Goal: Information Seeking & Learning: Learn about a topic

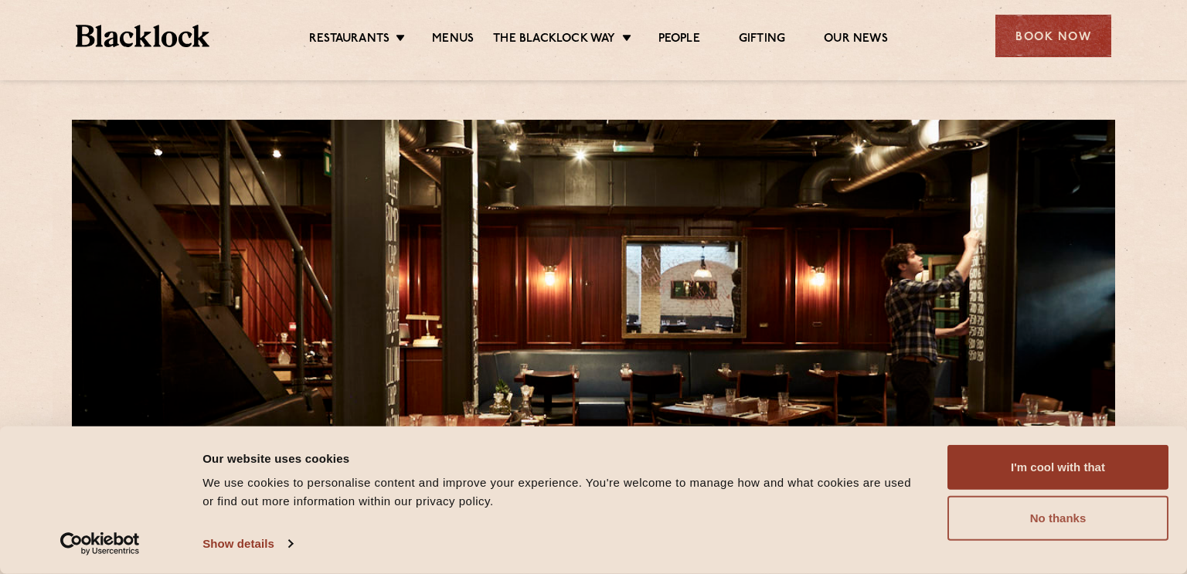
click at [1074, 509] on button "No thanks" at bounding box center [1057, 518] width 221 height 45
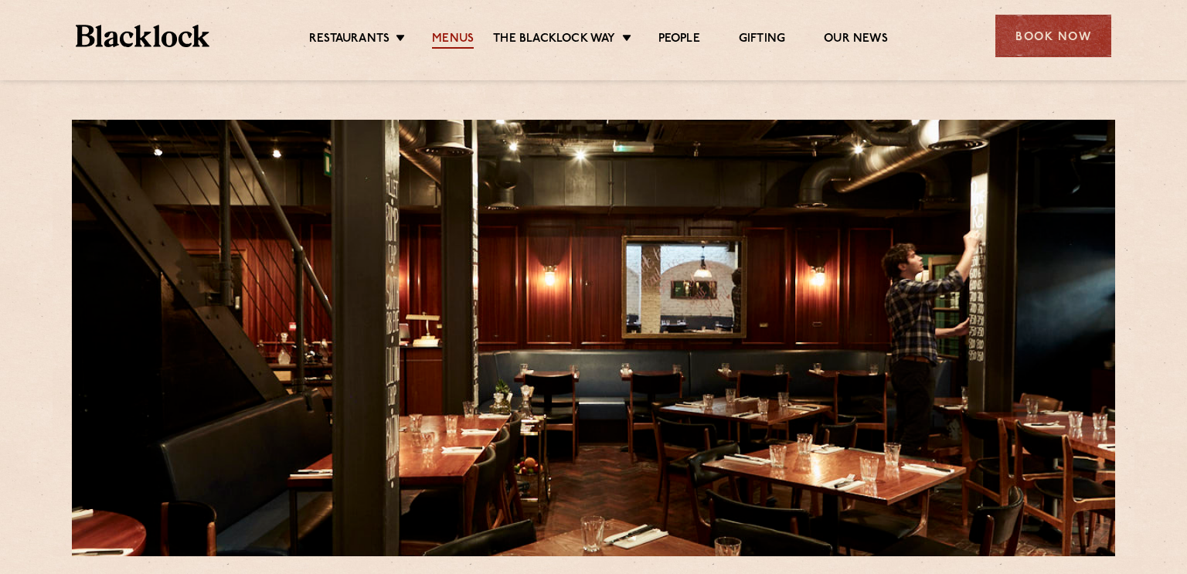
click at [471, 35] on link "Menus" at bounding box center [453, 40] width 42 height 17
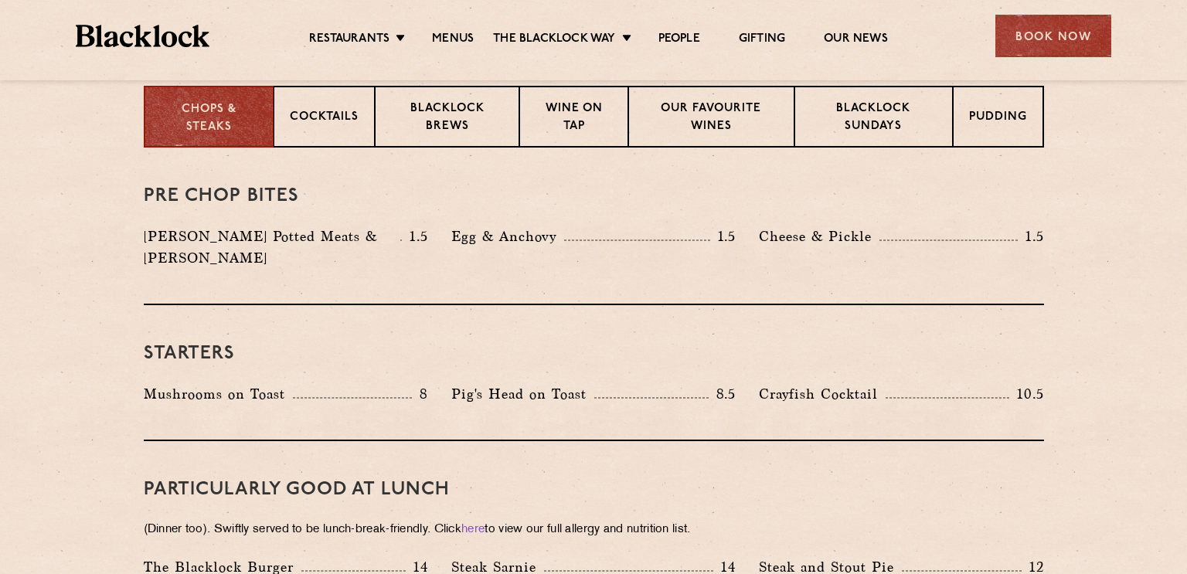
scroll to position [535, 0]
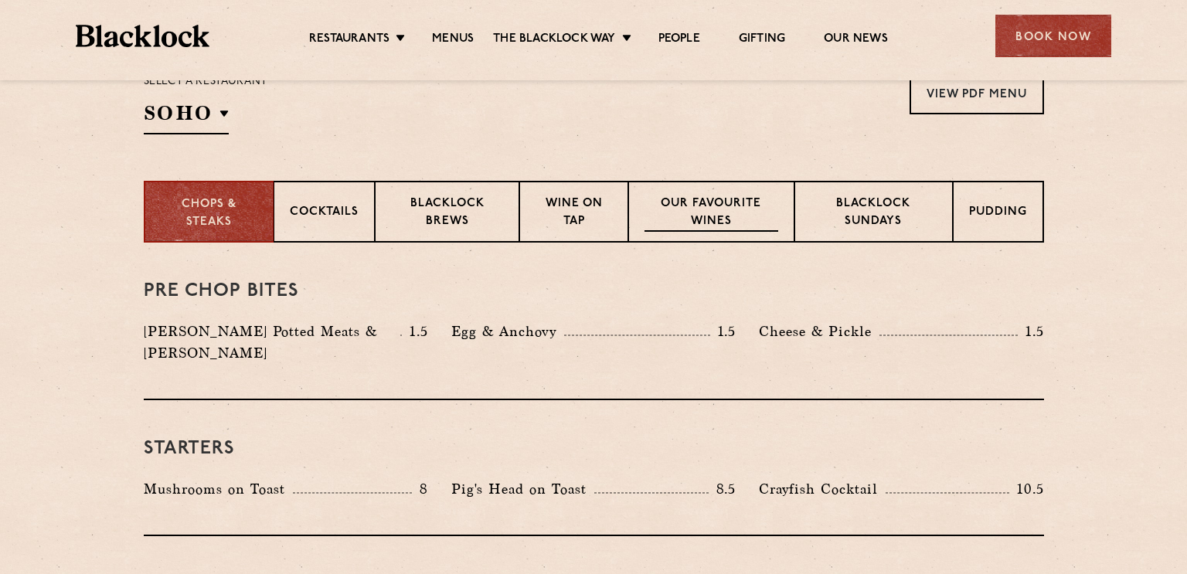
drag, startPoint x: 582, startPoint y: 210, endPoint x: 757, endPoint y: 239, distance: 177.0
click at [757, 239] on div "Chops & Steaks Cocktails [PERSON_NAME] Brews Wine on Tap Our favourite wines [P…" at bounding box center [594, 212] width 900 height 62
click at [708, 205] on p "Our favourite wines" at bounding box center [712, 214] width 134 height 36
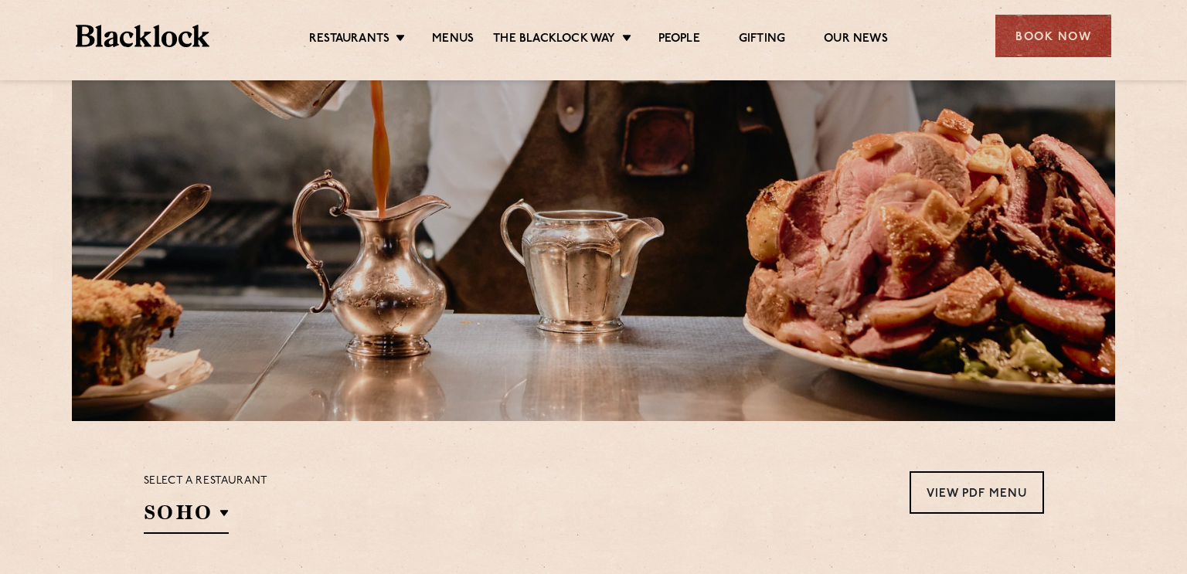
scroll to position [0, 0]
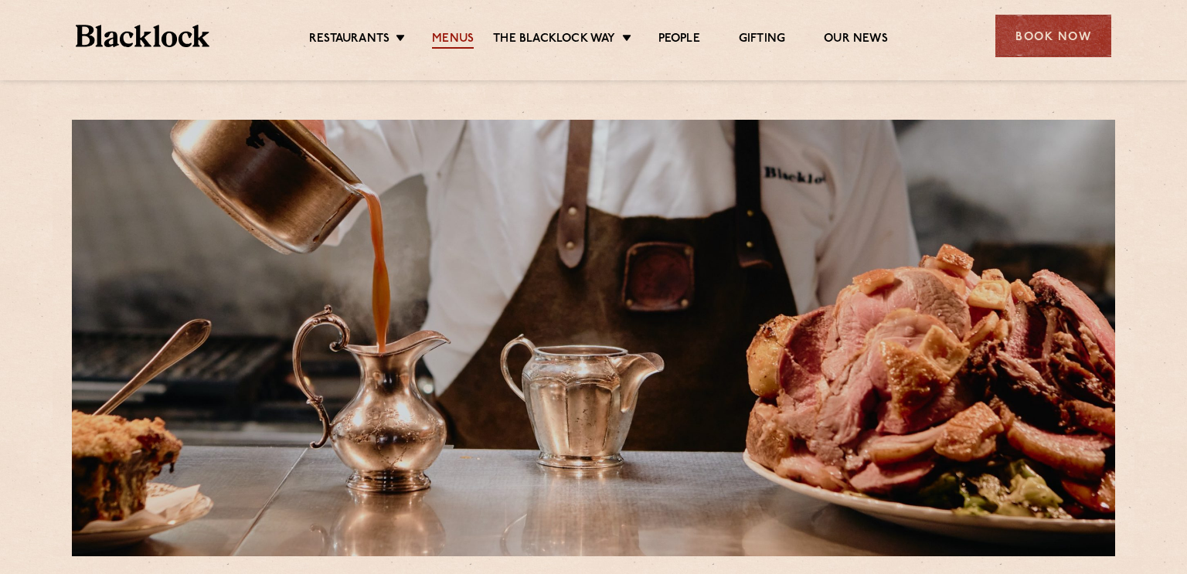
click at [467, 37] on link "Menus" at bounding box center [453, 40] width 42 height 17
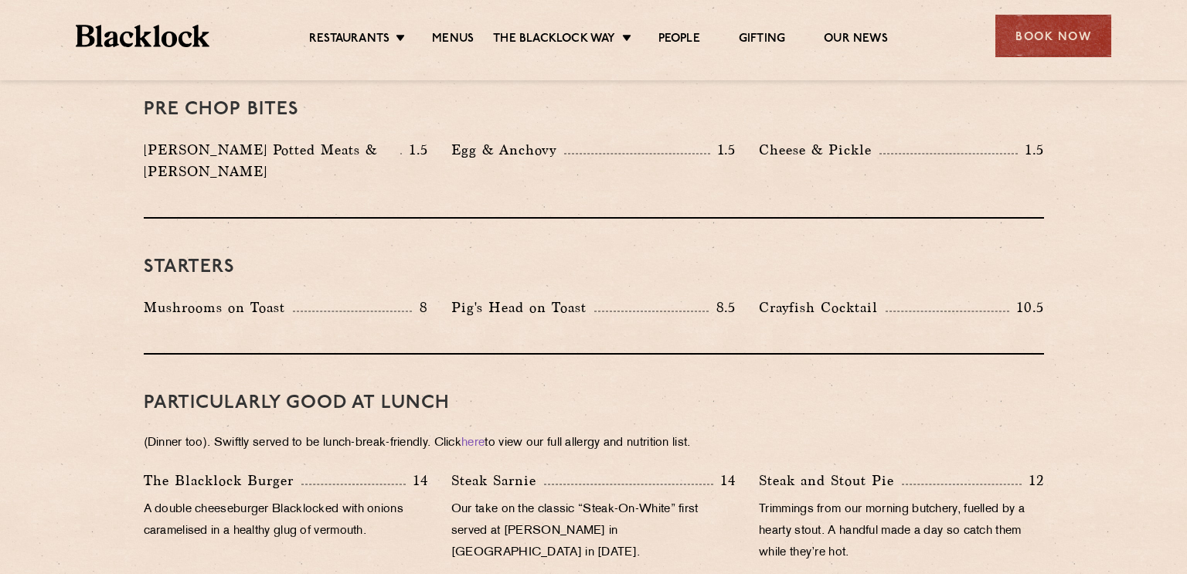
scroll to position [492, 0]
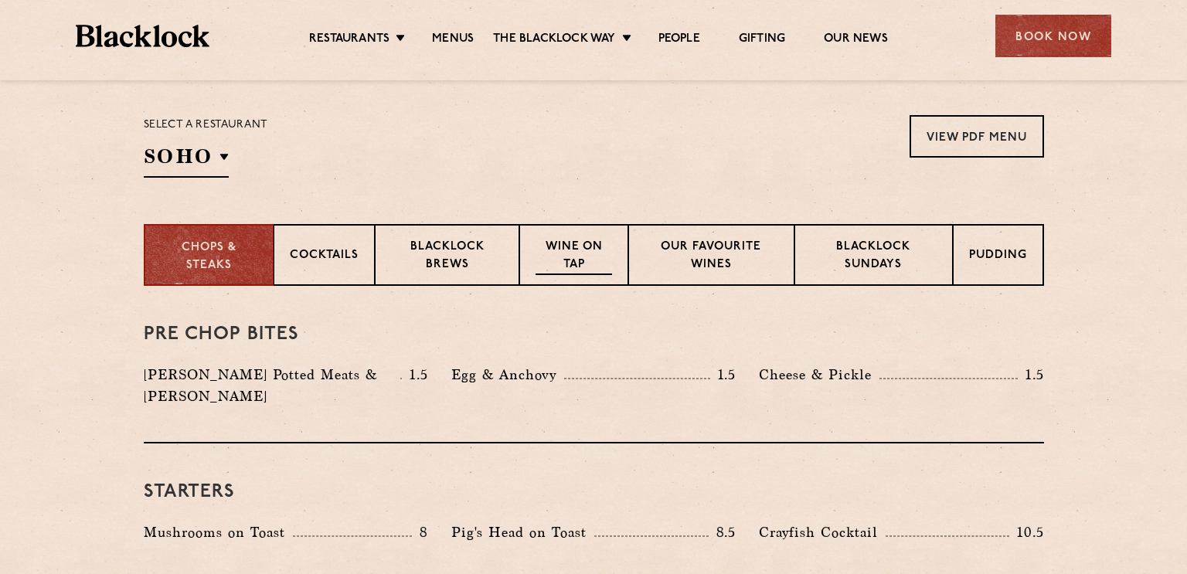
click at [570, 250] on p "Wine on Tap" at bounding box center [574, 257] width 76 height 36
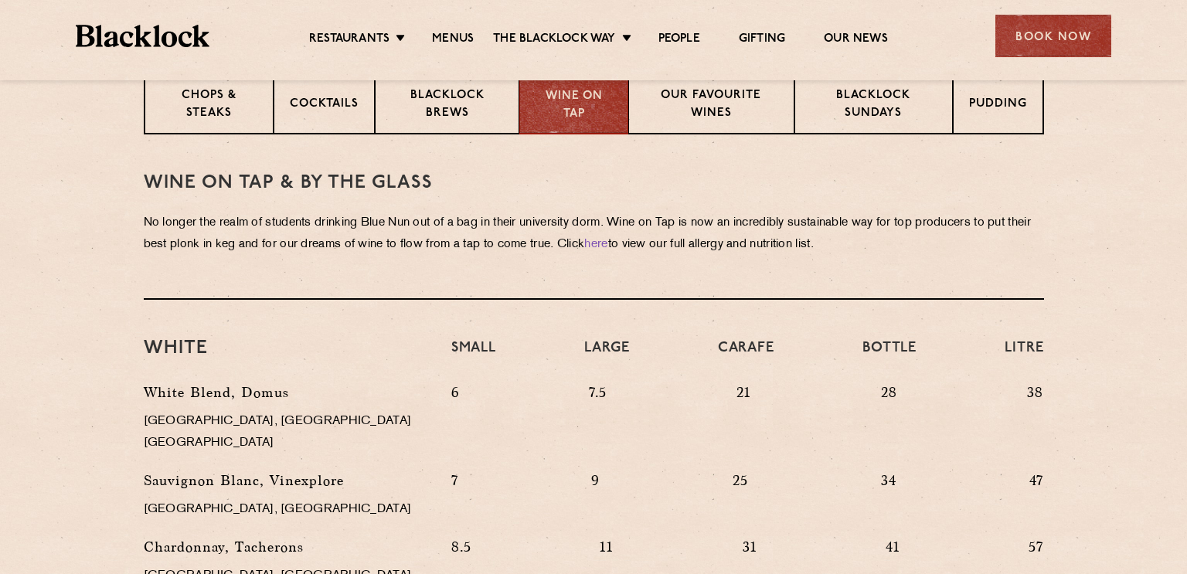
scroll to position [535, 0]
